Goal: Task Accomplishment & Management: Complete application form

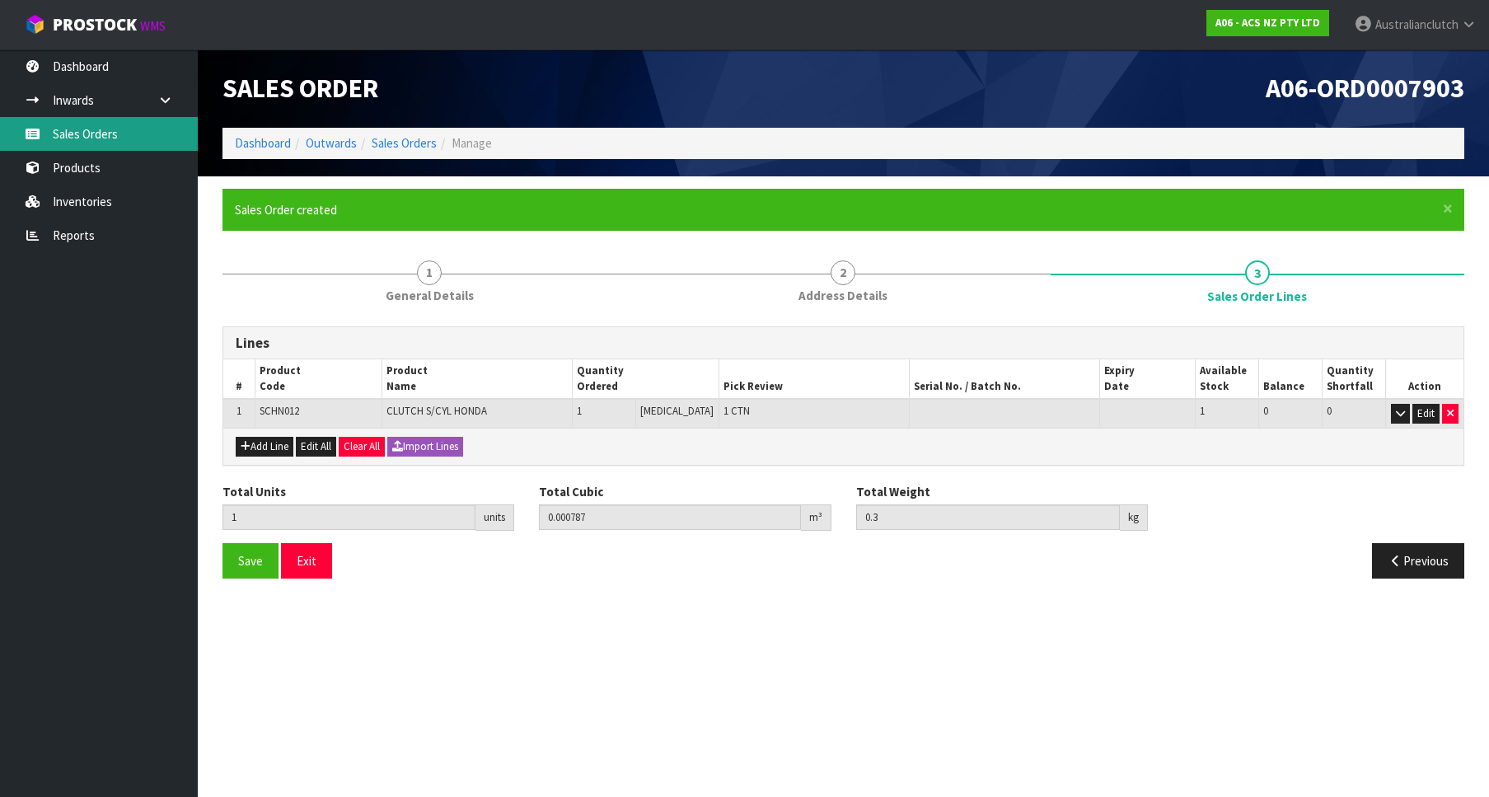
click at [82, 143] on link "Sales Orders" at bounding box center [99, 134] width 198 height 34
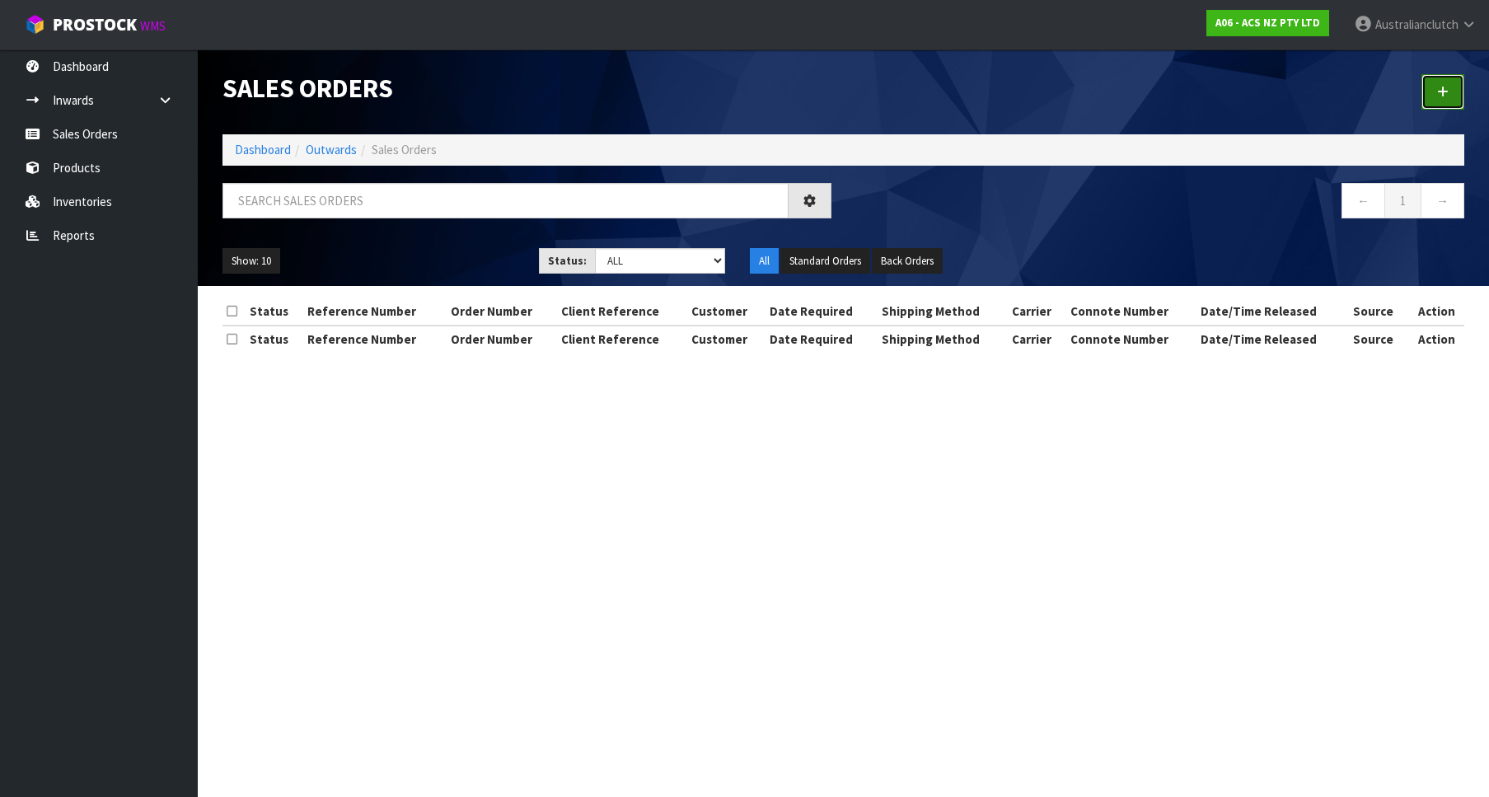
click at [1443, 92] on icon at bounding box center [1443, 92] width 12 height 12
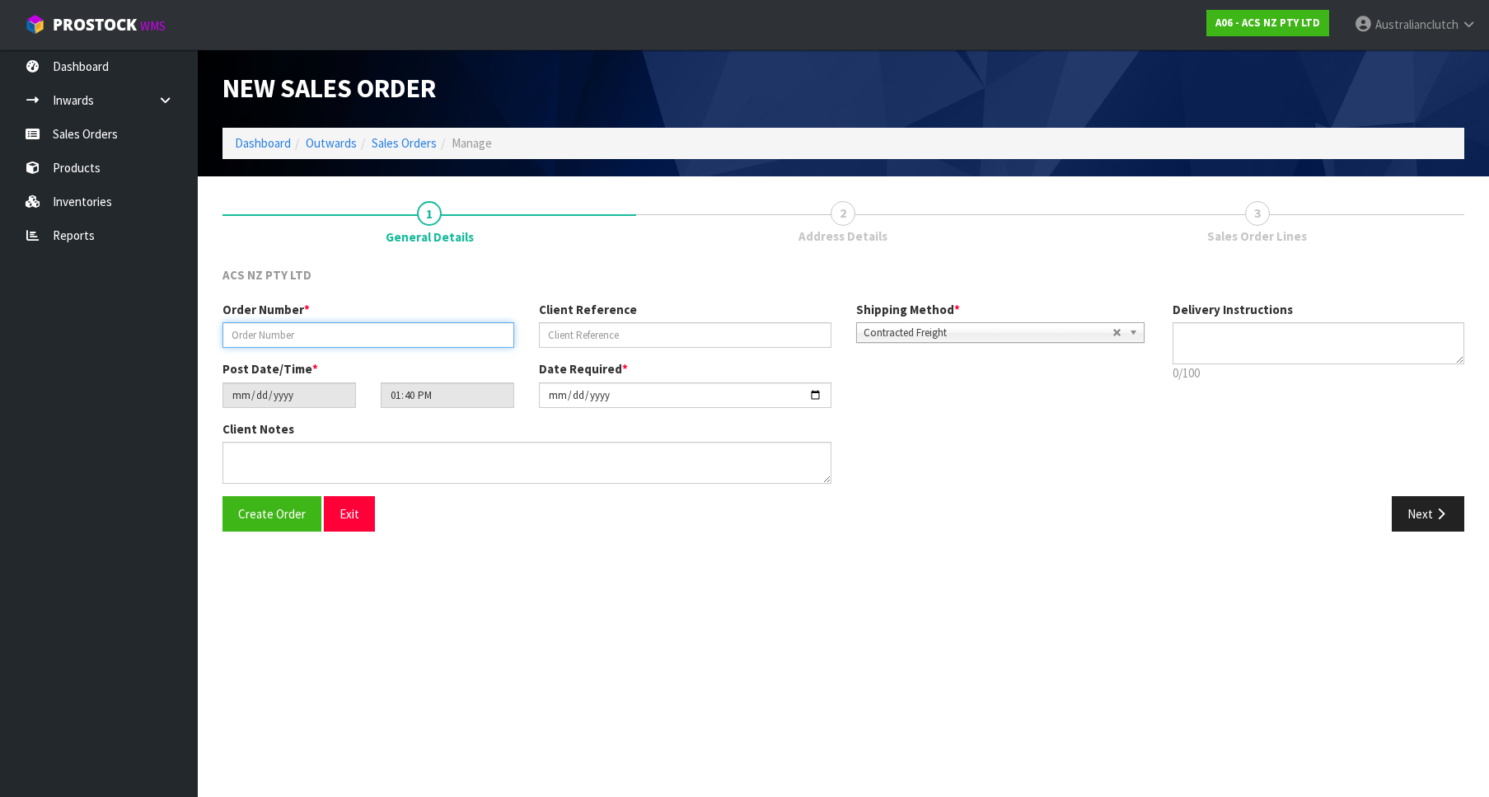
click at [254, 334] on input "text" at bounding box center [368, 335] width 292 height 26
paste input "208283.1"
type input "208283.1"
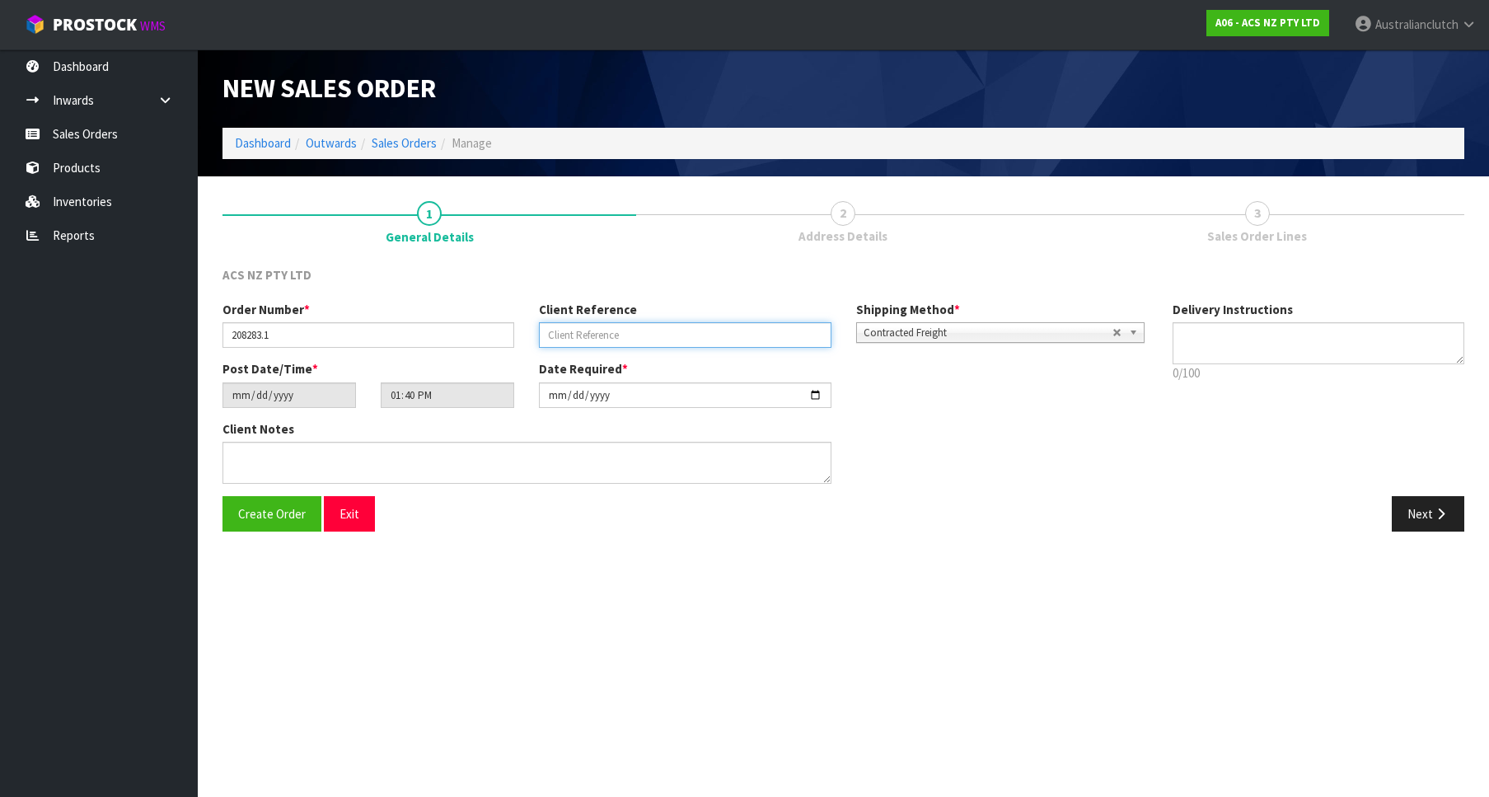
click at [649, 339] on input "text" at bounding box center [685, 335] width 292 height 26
paste input "13:943091"
type input "13:943091"
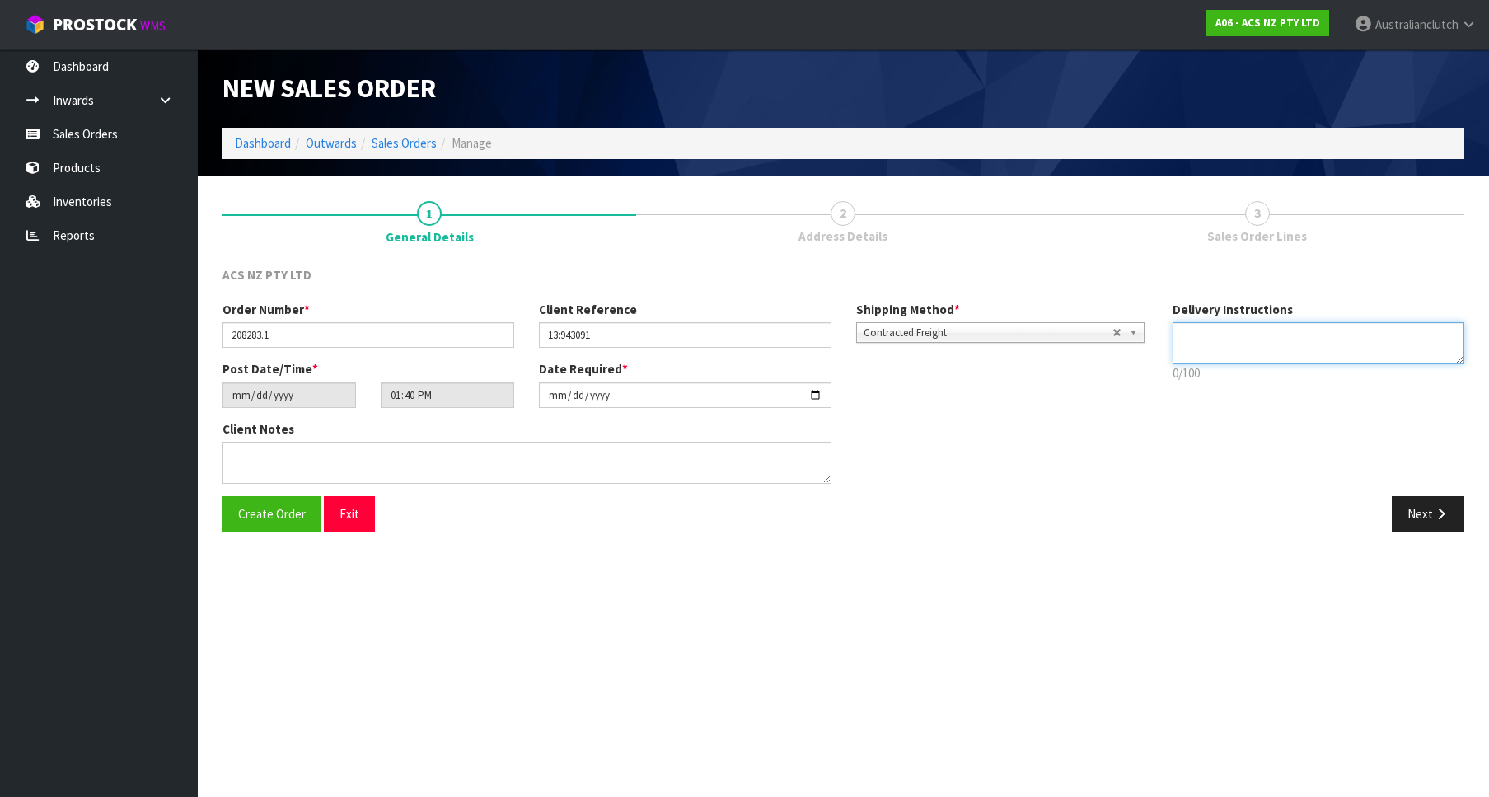
click at [1209, 337] on textarea at bounding box center [1318, 343] width 292 height 42
type textarea "PLEASE SEND VIA NZC"
click at [1415, 520] on button "Next" at bounding box center [1427, 513] width 72 height 35
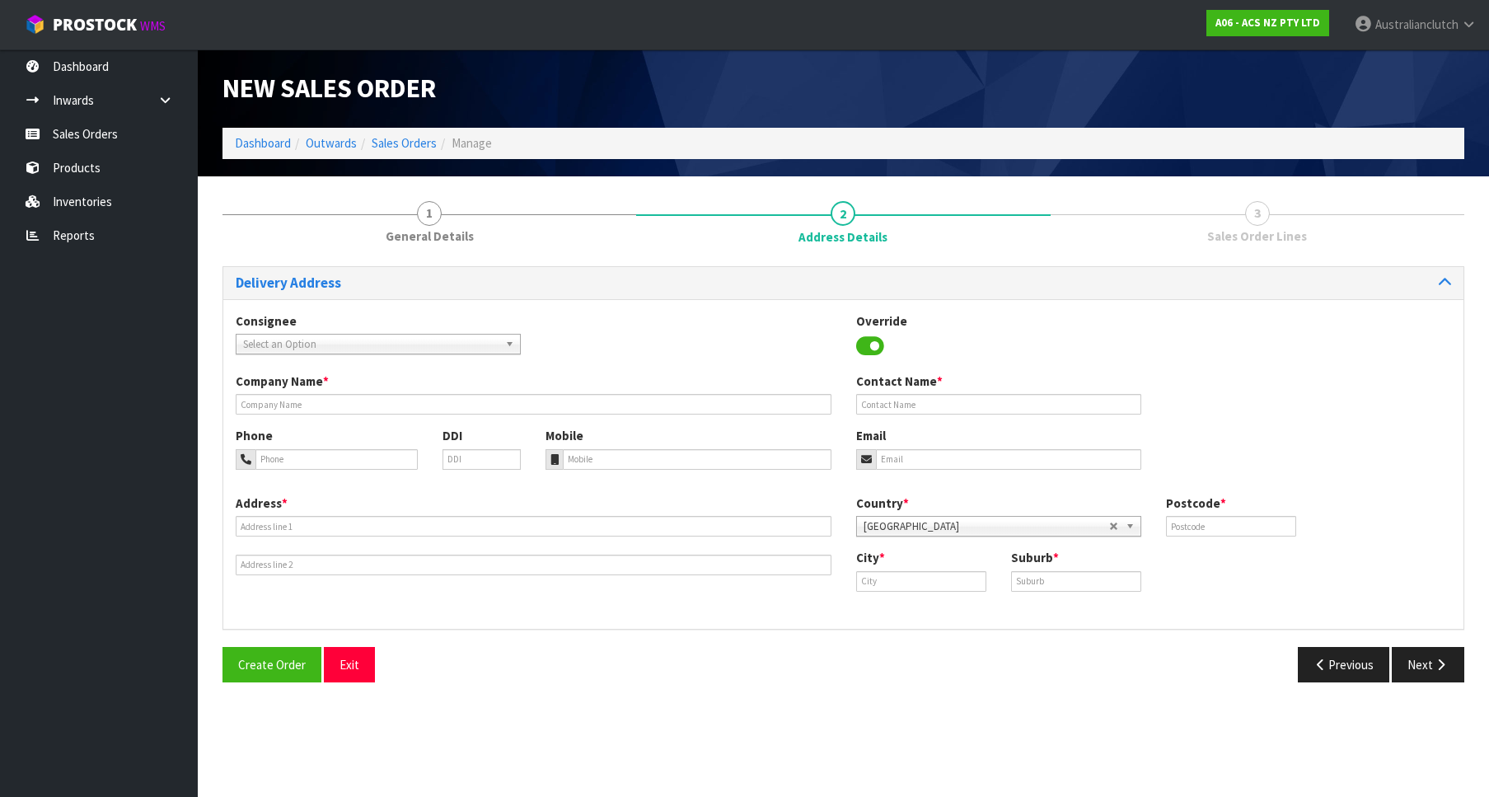
click at [479, 344] on span "Select an Option" at bounding box center [370, 344] width 255 height 20
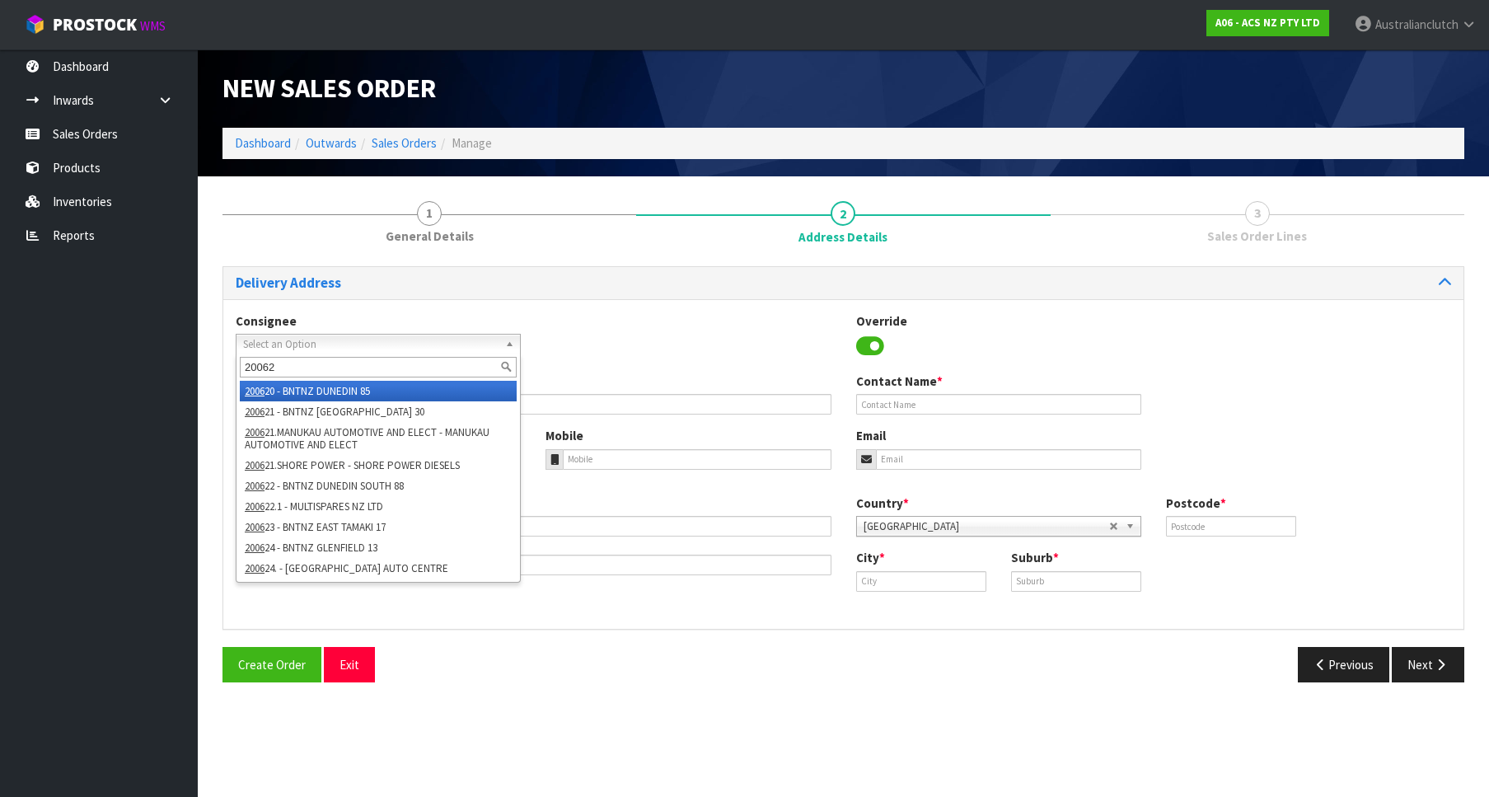
type input "200624"
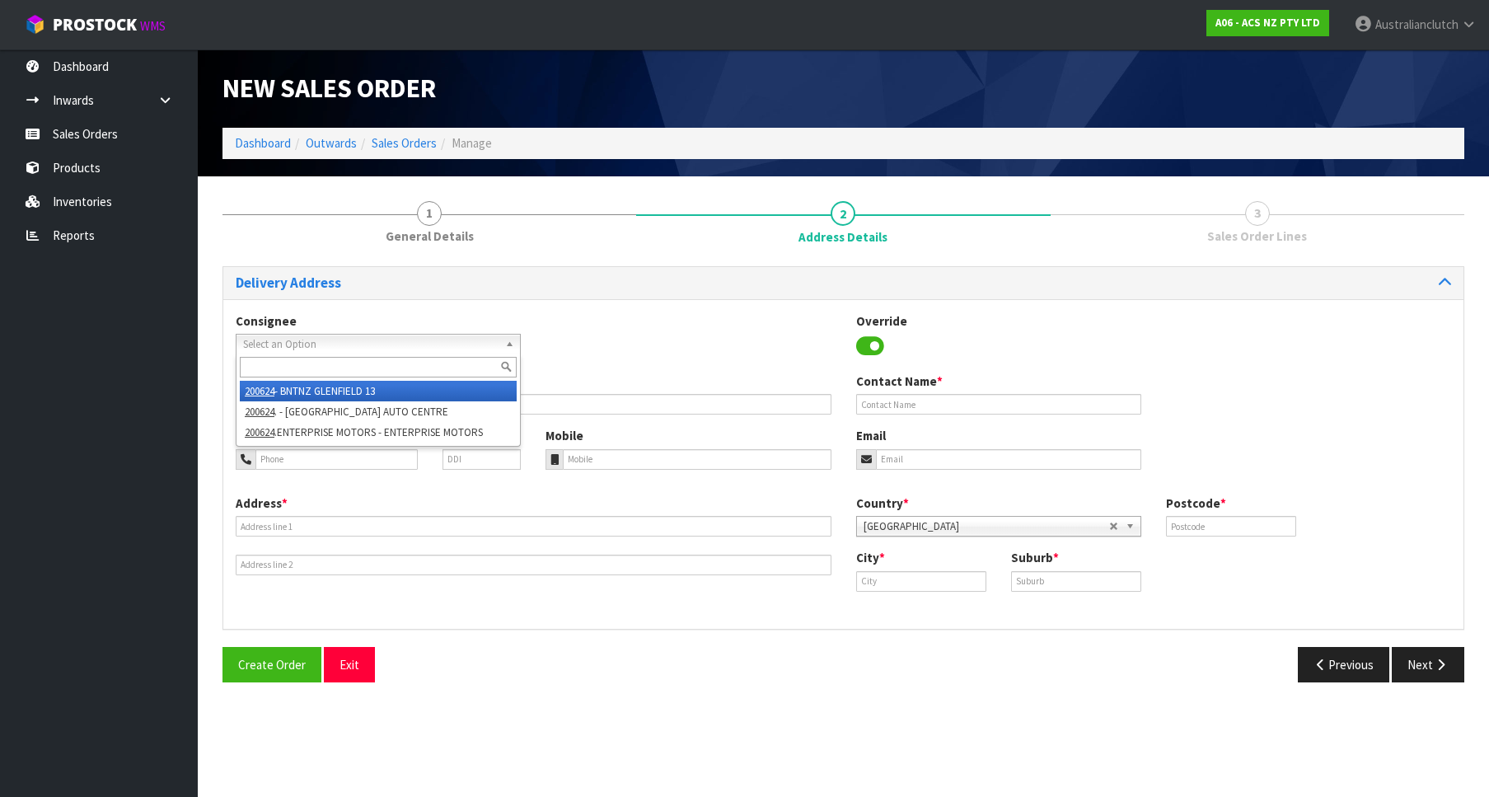
type input "BNTNZ GLENFIELD 13"
type input "[STREET_ADDRESS]"
type input "0627"
type input "[GEOGRAPHIC_DATA]"
type input "GLENFIELD"
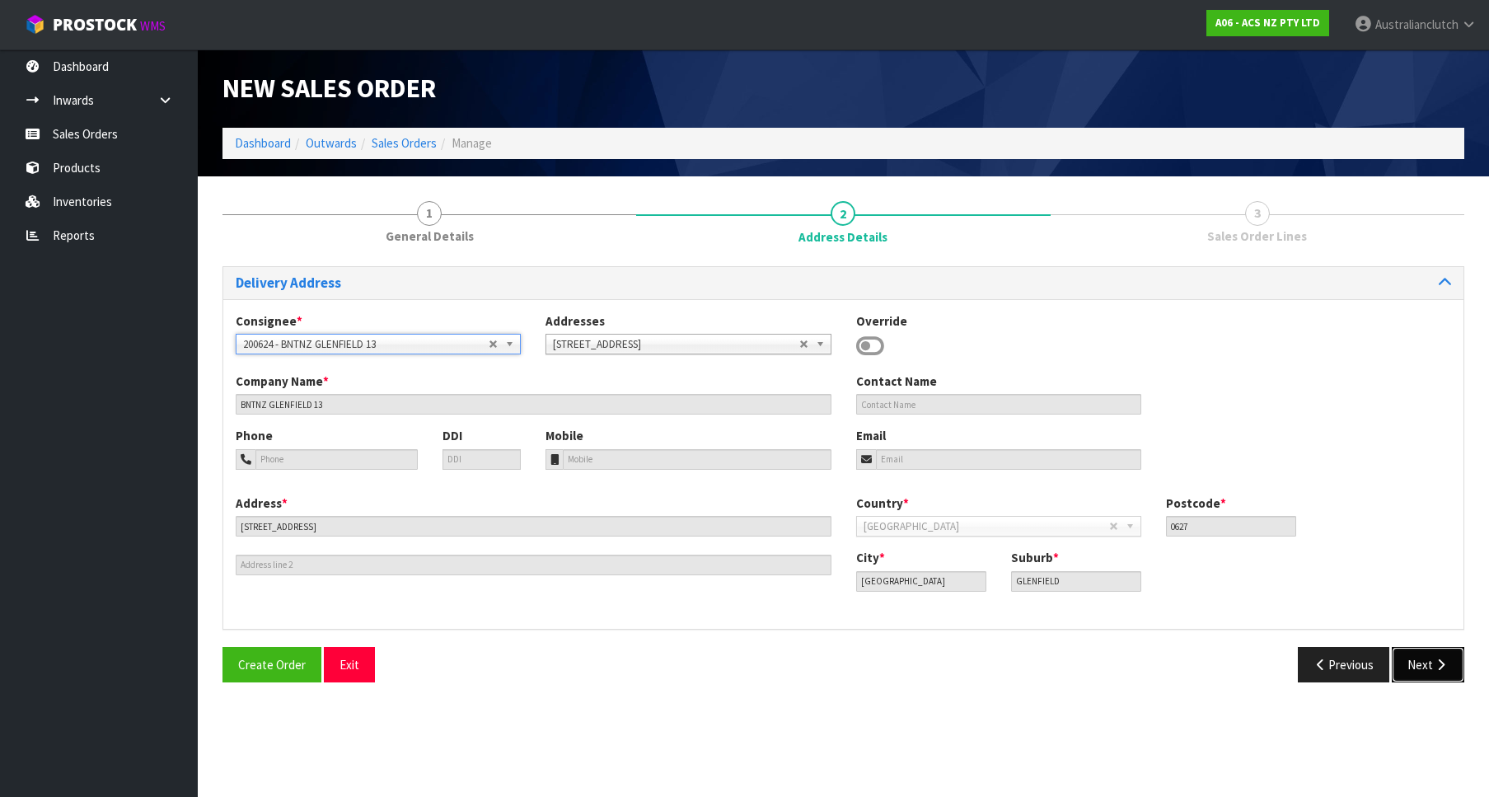
click at [1419, 653] on button "Next" at bounding box center [1427, 664] width 72 height 35
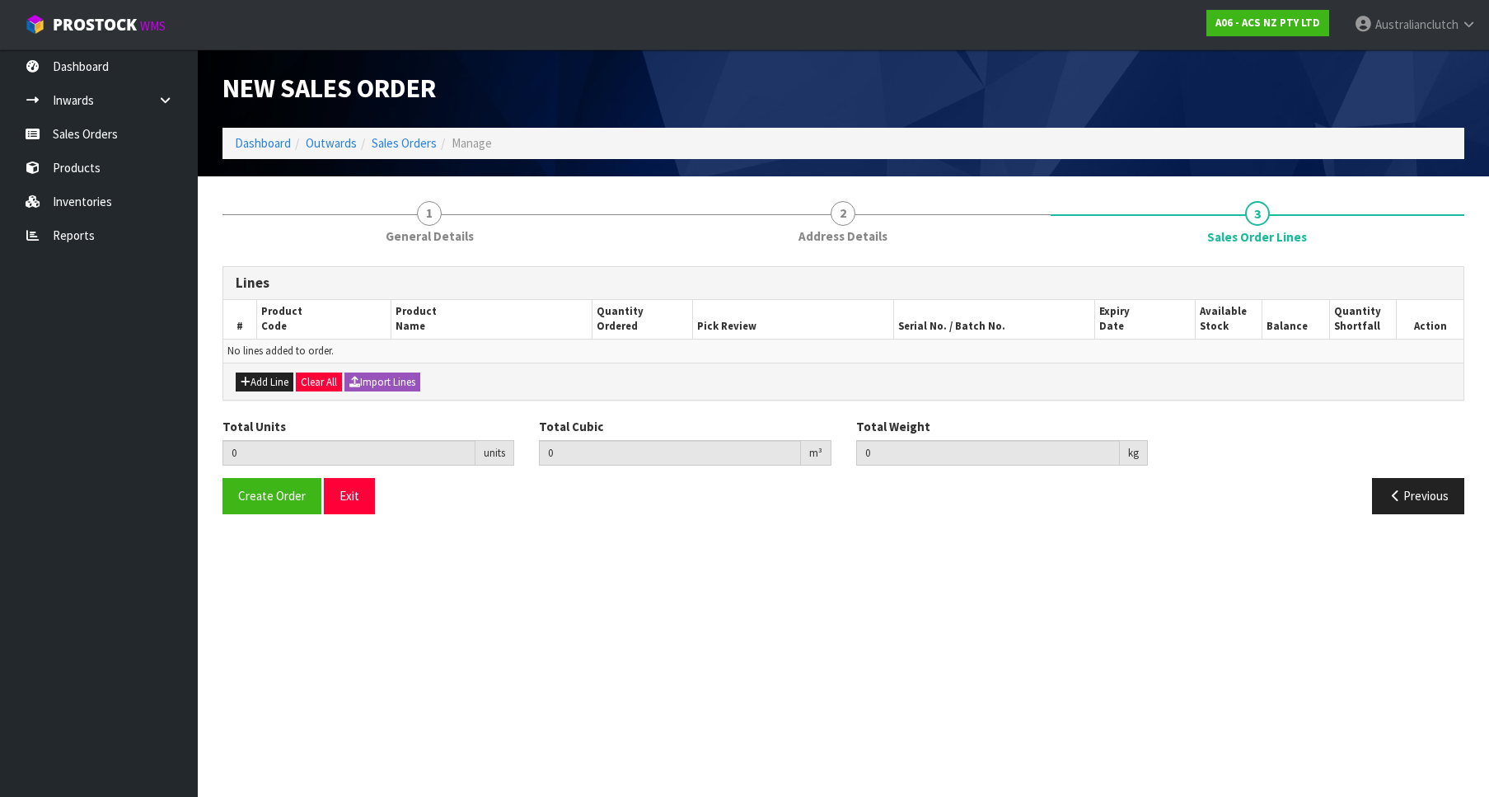
click at [261, 395] on div "Add Line Clear All Import Lines" at bounding box center [843, 380] width 1240 height 37
click at [245, 376] on button "Add Line" at bounding box center [265, 382] width 58 height 20
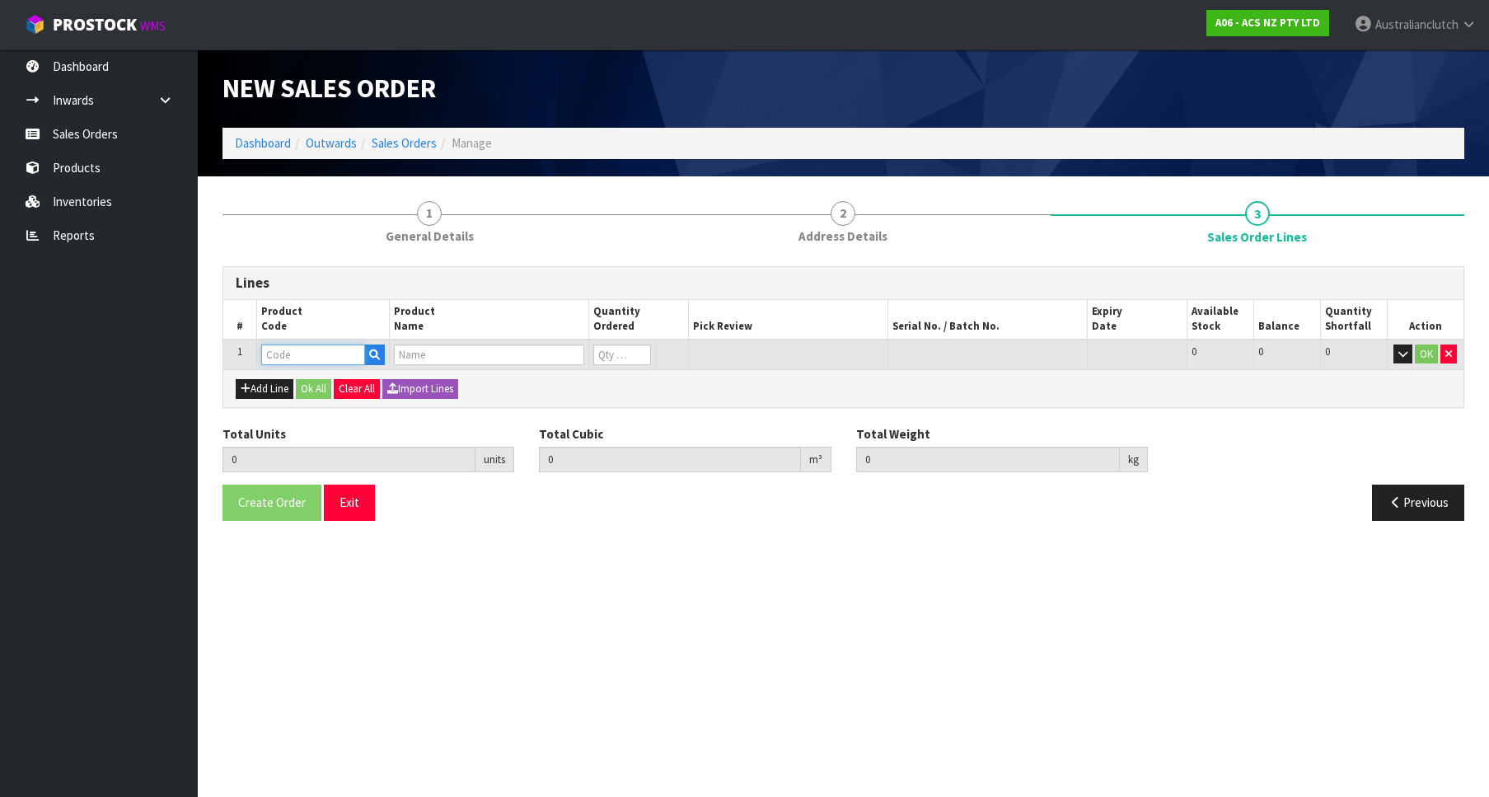
click at [274, 357] on input "text" at bounding box center [313, 354] width 104 height 21
paste input "KMI25002"
type input "KMI25002"
click at [367, 385] on link "KMI25002" at bounding box center [327, 383] width 130 height 22
type input "KMI25002"
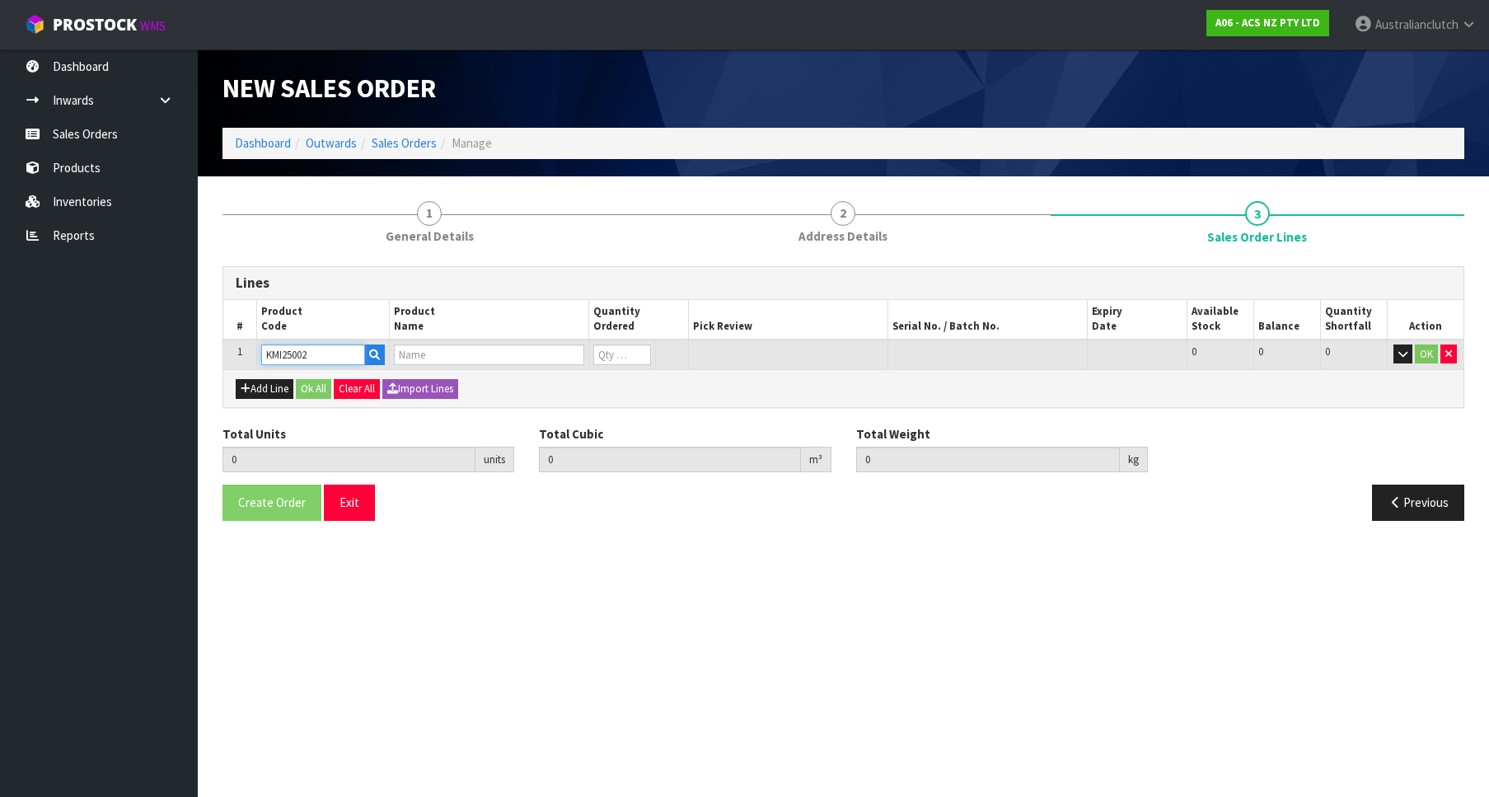
type input "0.000000"
type input "0.000"
type input "KIT STD MITS PAJERO 2.8L"
type input "0"
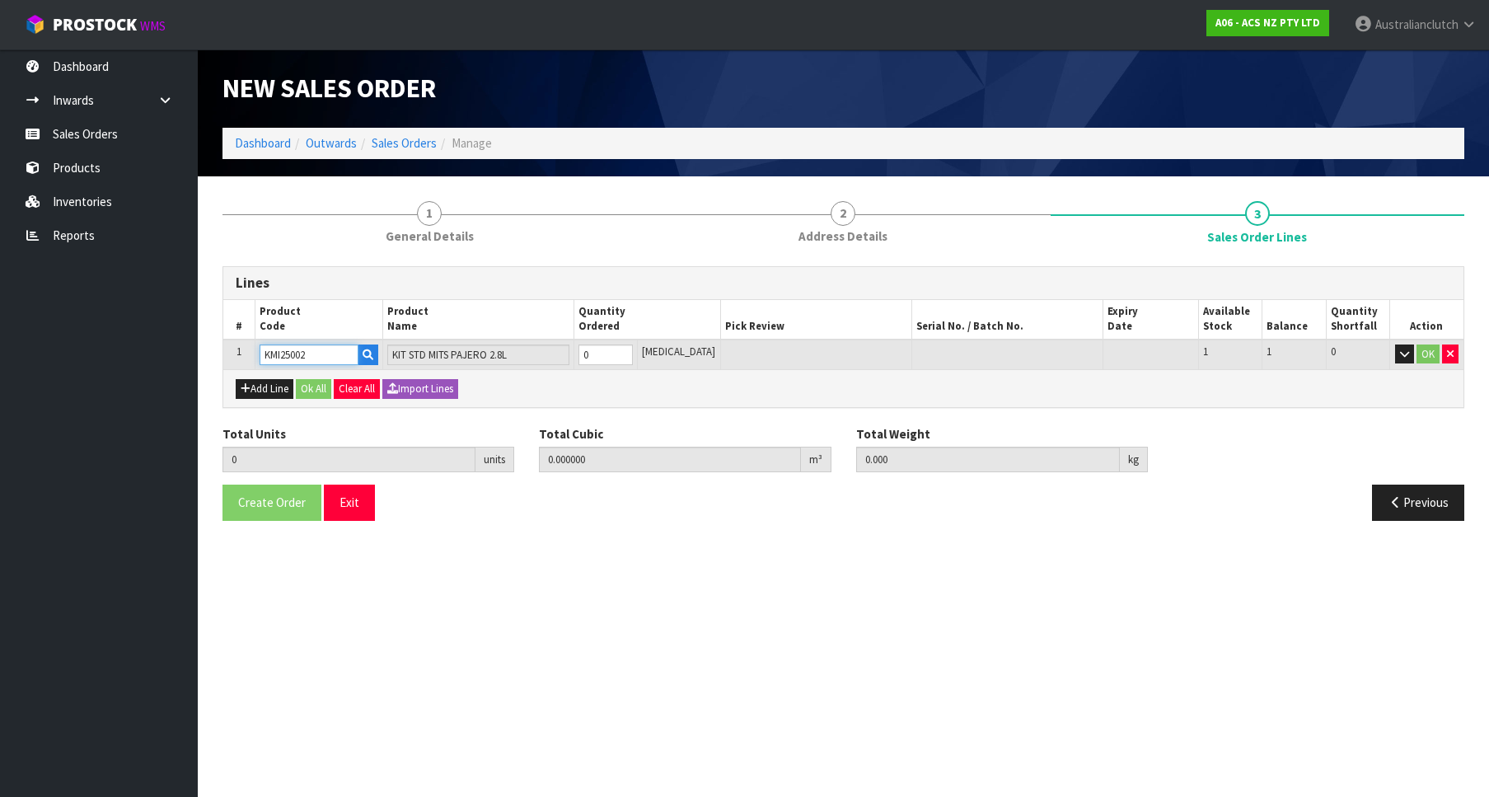
type input "1"
type input "0.01054"
type input "9.28"
type input "1"
click at [633, 348] on input "1" at bounding box center [605, 354] width 54 height 21
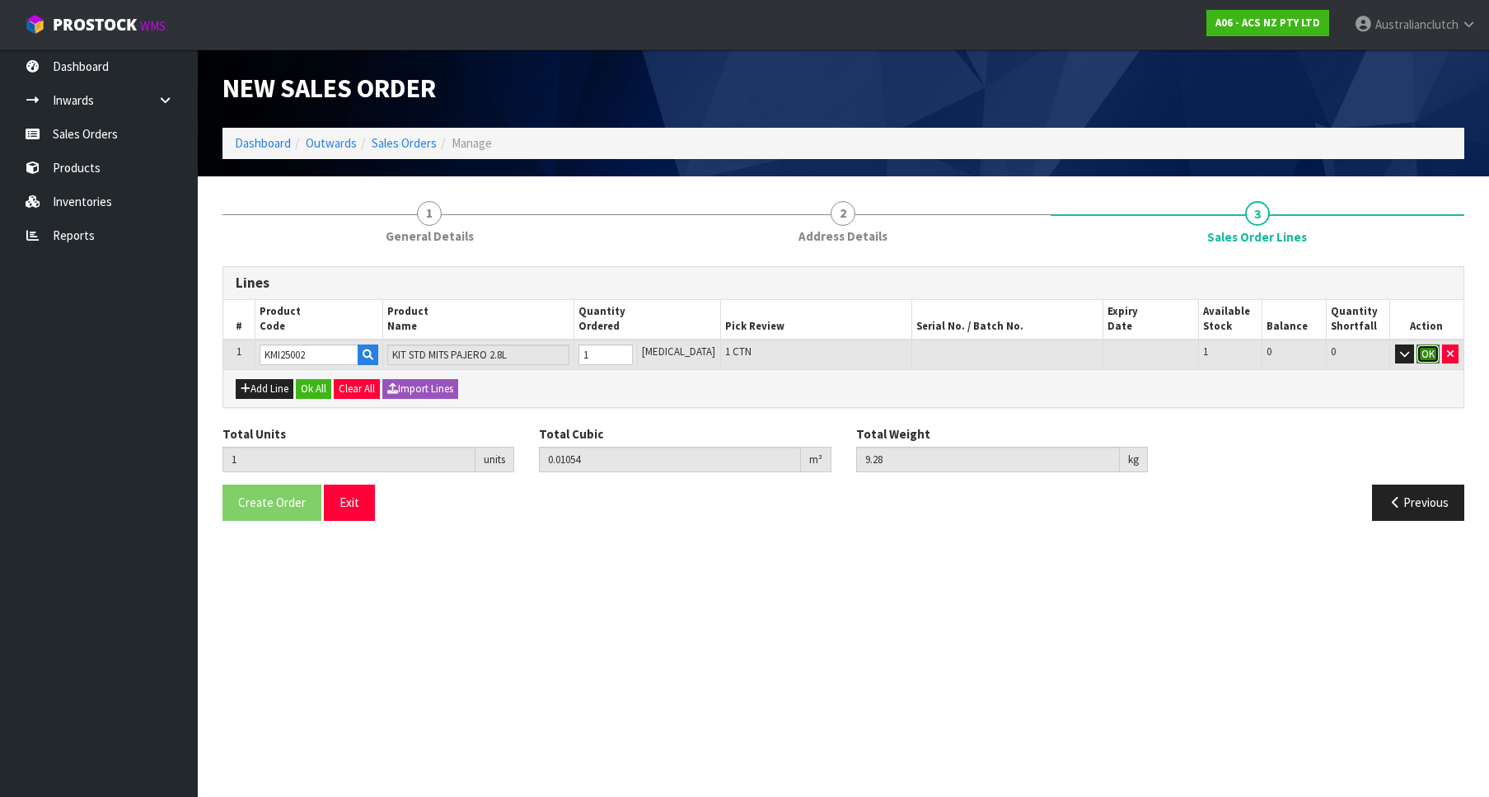
click at [1421, 349] on button "OK" at bounding box center [1427, 354] width 23 height 20
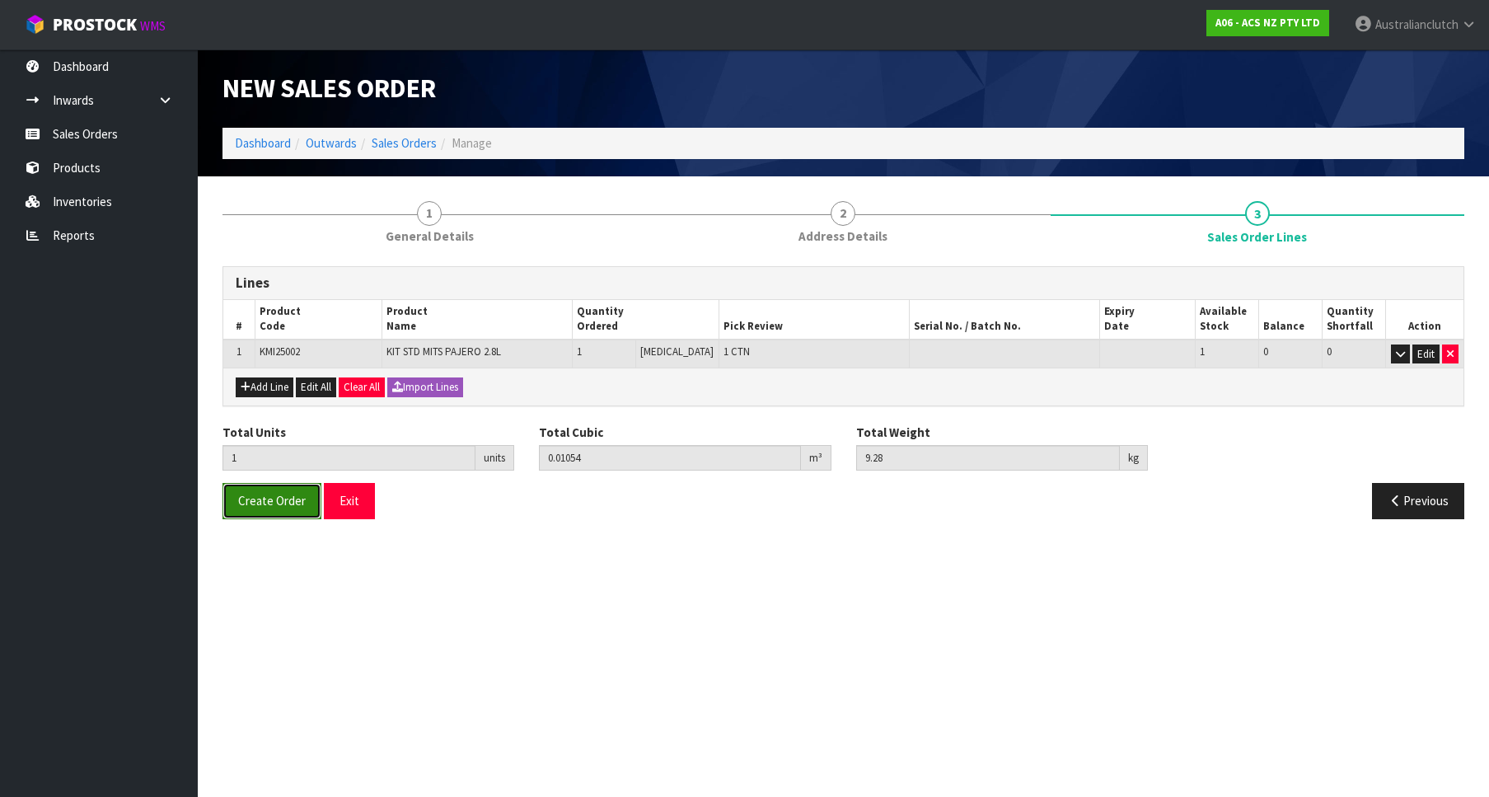
click at [243, 518] on button "Create Order" at bounding box center [271, 500] width 99 height 35
